Goal: Task Accomplishment & Management: Use online tool/utility

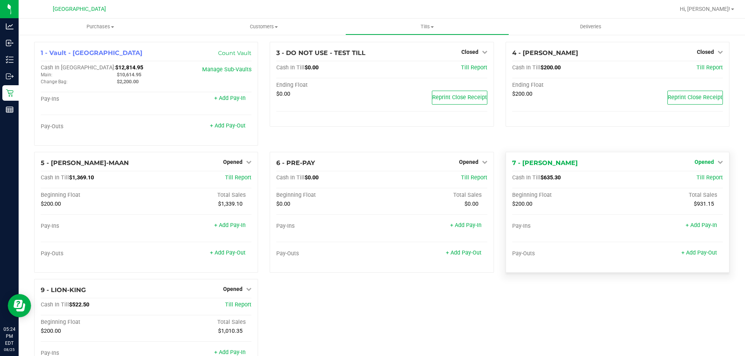
click at [703, 162] on span "Opened" at bounding box center [703, 162] width 19 height 6
click at [694, 180] on link "Close Till" at bounding box center [704, 178] width 21 height 6
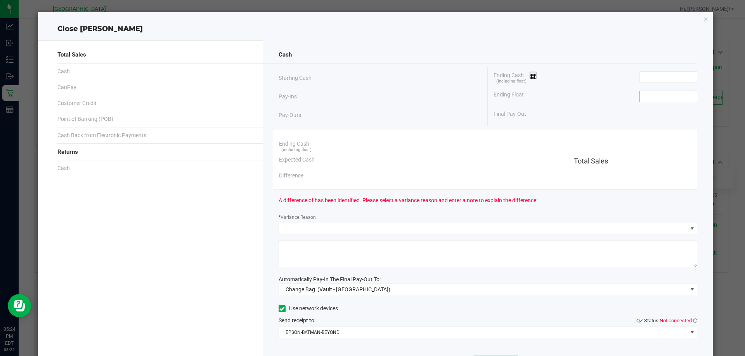
click at [649, 99] on input at bounding box center [668, 96] width 57 height 11
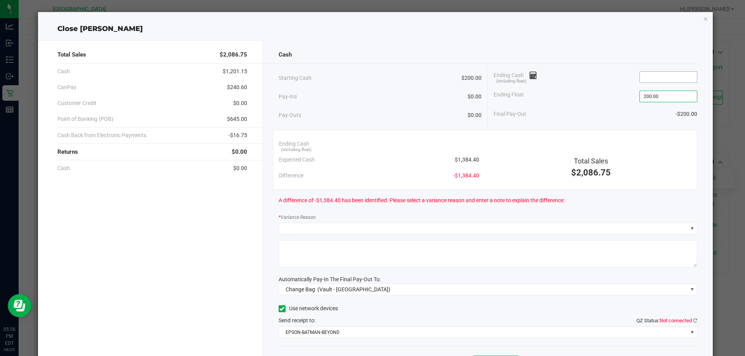
type input "$200.00"
click at [642, 76] on input at bounding box center [668, 77] width 57 height 11
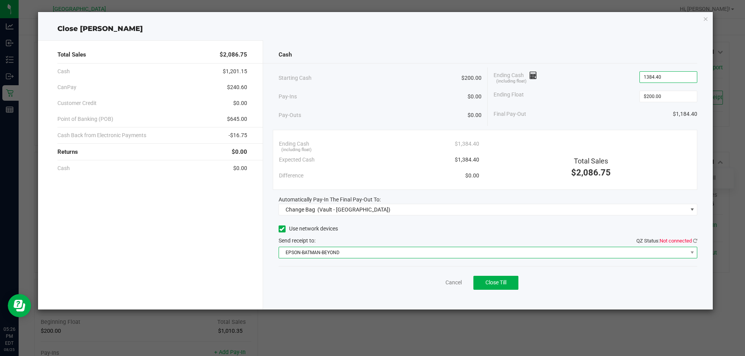
type input "$1,384.40"
click at [360, 253] on span "EPSON-BATMAN-BEYOND" at bounding box center [483, 252] width 408 height 11
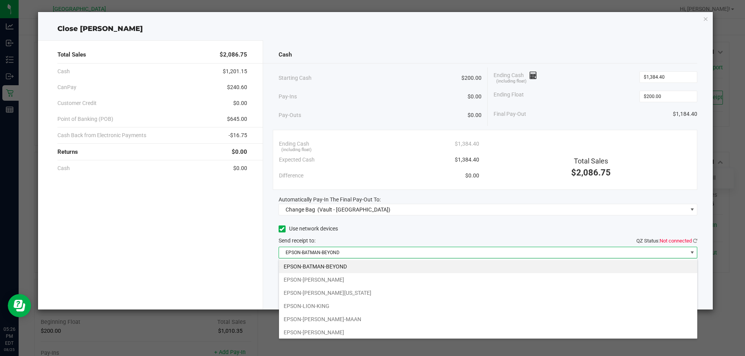
scroll to position [12, 419]
click at [347, 294] on li "EPSON-[PERSON_NAME][US_STATE]" at bounding box center [488, 293] width 418 height 13
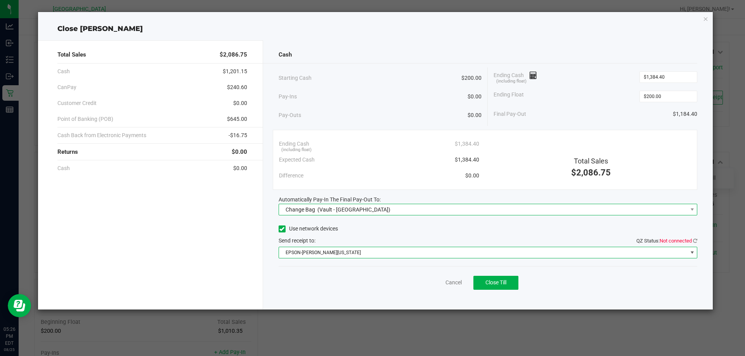
click at [347, 213] on div "Change Bag (Vault - [GEOGRAPHIC_DATA])" at bounding box center [336, 210] width 109 height 14
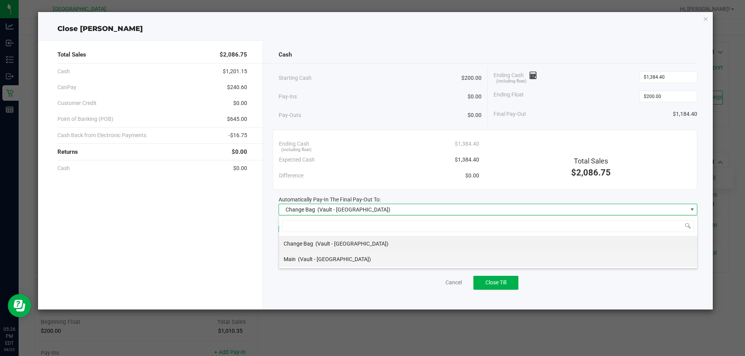
click at [323, 262] on span "(Vault - [GEOGRAPHIC_DATA])" at bounding box center [334, 259] width 73 height 6
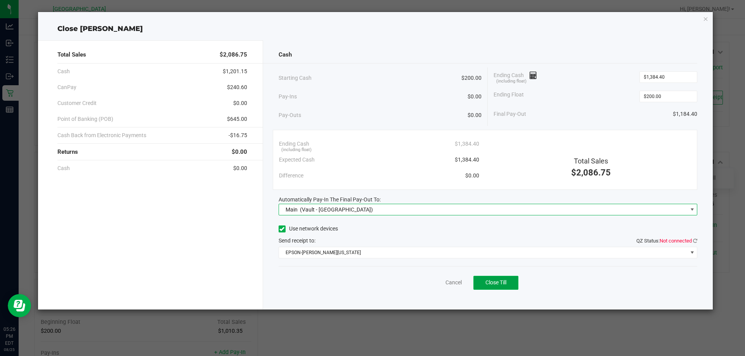
click at [496, 283] on span "Close Till" at bounding box center [495, 283] width 21 height 6
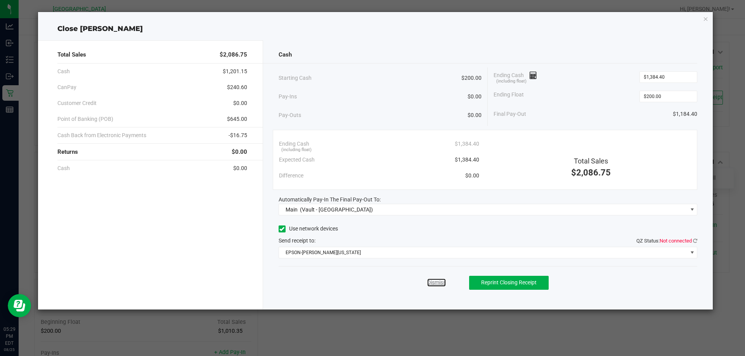
click at [436, 284] on link "Dismiss" at bounding box center [436, 283] width 19 height 8
